Goal: Task Accomplishment & Management: Use online tool/utility

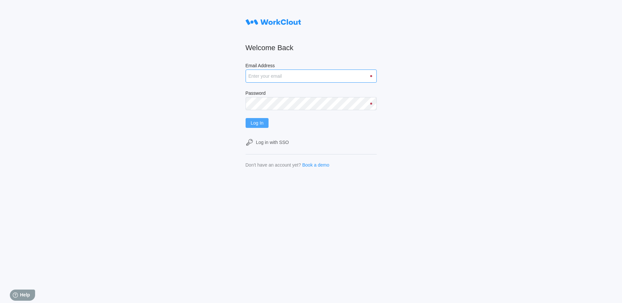
type input "[EMAIL_ADDRESS][DOMAIN_NAME]"
click at [263, 121] on span "Log In" at bounding box center [257, 123] width 13 height 5
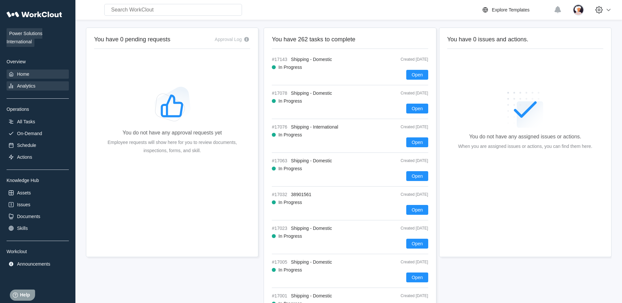
click at [37, 87] on div "Analytics" at bounding box center [38, 85] width 62 height 9
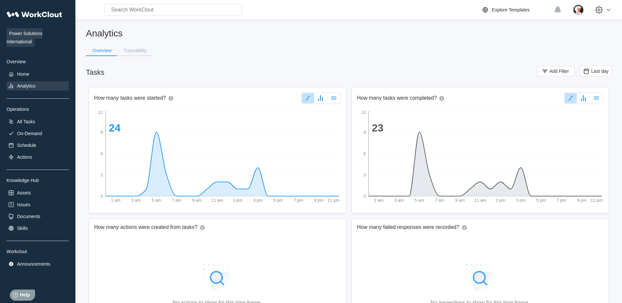
click at [138, 46] on button "Traceability" at bounding box center [134, 51] width 35 height 10
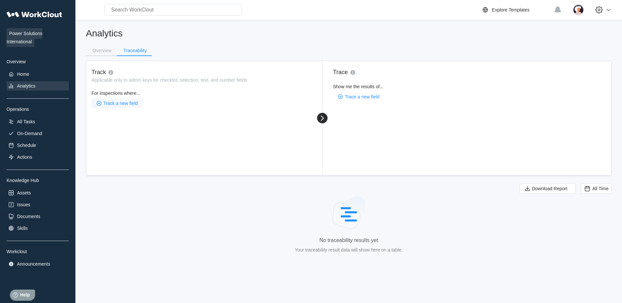
click at [123, 105] on span "Track a new field" at bounding box center [120, 103] width 34 height 5
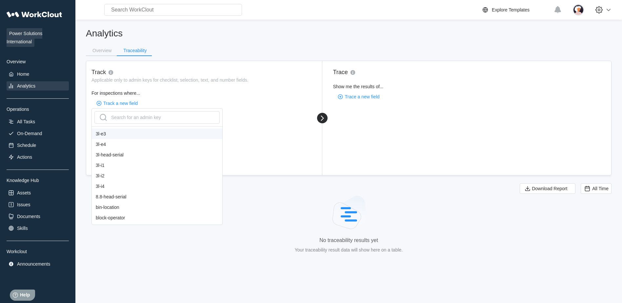
scroll to position [66, 0]
click at [104, 217] on div "bol#" at bounding box center [157, 214] width 131 height 10
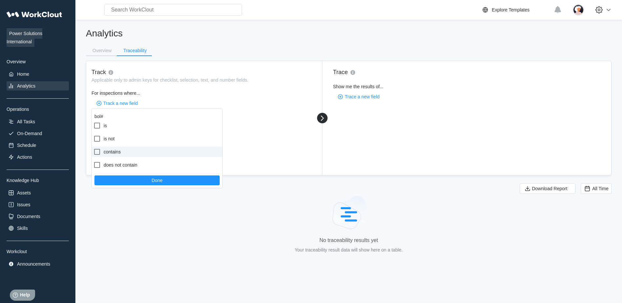
click at [122, 153] on label "contains" at bounding box center [157, 152] width 131 height 10
click at [94, 148] on input "contains" at bounding box center [93, 148] width 0 height 0
checkbox input "true"
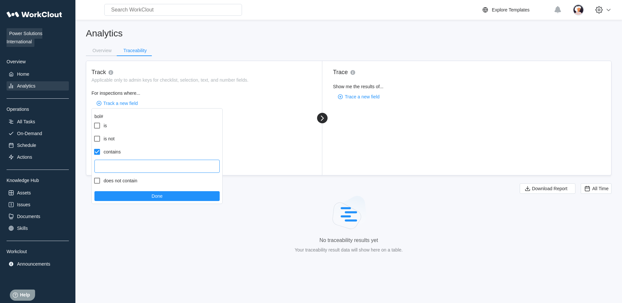
click at [130, 162] on input "text" at bounding box center [156, 166] width 125 height 13
type input "934039"
click at [164, 201] on div "Done" at bounding box center [157, 196] width 131 height 15
click at [173, 198] on button "Done" at bounding box center [156, 196] width 125 height 10
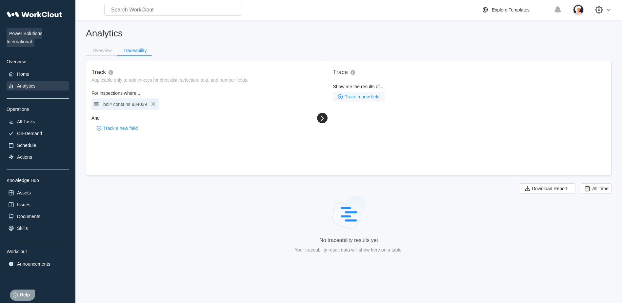
click at [355, 94] on span "Trace a new field" at bounding box center [362, 96] width 35 height 5
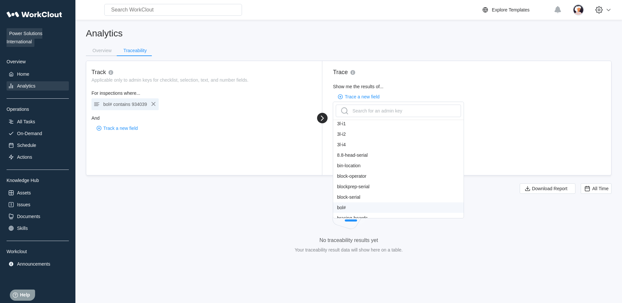
click at [349, 205] on div "bol#" at bounding box center [398, 207] width 131 height 10
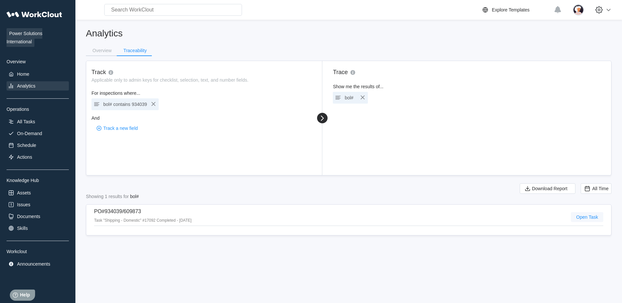
click at [582, 217] on span "Open Task" at bounding box center [587, 217] width 22 height 5
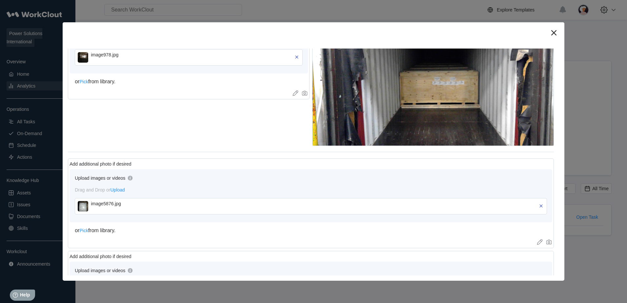
scroll to position [262, 0]
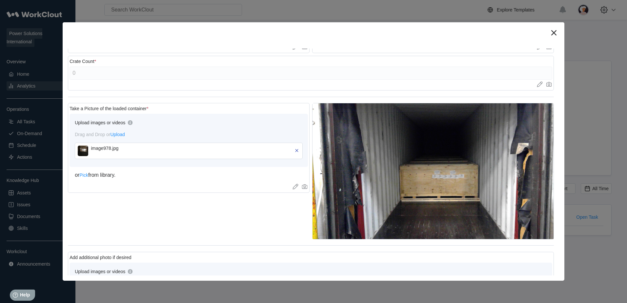
click at [81, 154] on img at bounding box center [83, 151] width 10 height 10
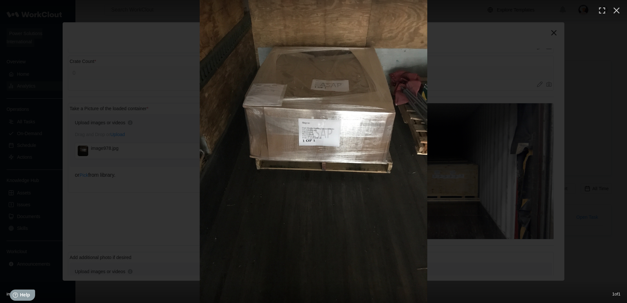
drag, startPoint x: 313, startPoint y: 133, endPoint x: -322, endPoint y: 129, distance: 634.6
click at [0, 129] on html "Power Solutions International Overview Home Analytics Operations All Tasks On-D…" at bounding box center [313, 151] width 627 height 303
click at [617, 11] on icon "button" at bounding box center [617, 10] width 10 height 10
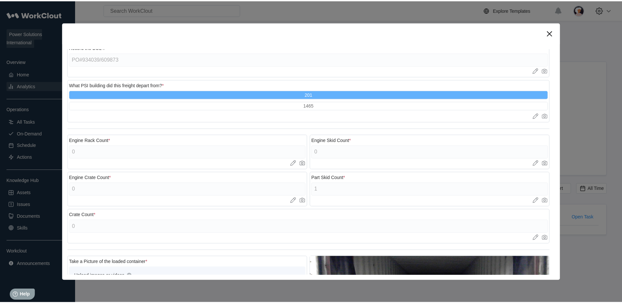
scroll to position [0, 0]
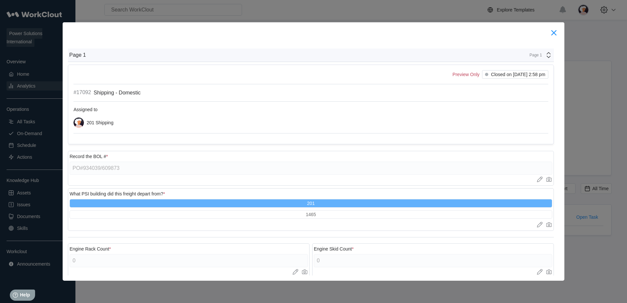
click at [555, 32] on icon at bounding box center [554, 33] width 10 height 10
